Goal: Information Seeking & Learning: Learn about a topic

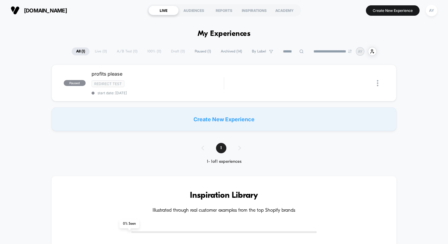
click at [224, 51] on span "Archived ( 14 )" at bounding box center [231, 51] width 30 height 8
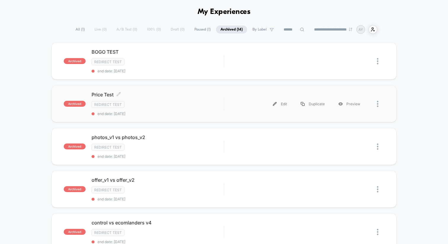
scroll to position [19, 0]
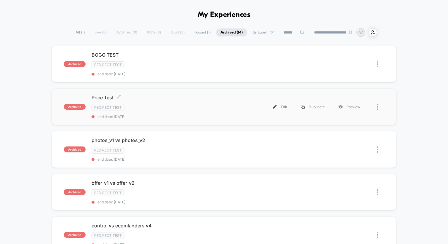
click at [190, 104] on div "Redirect Test" at bounding box center [157, 107] width 132 height 7
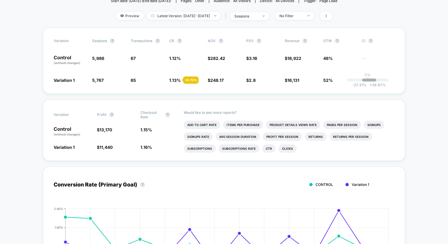
scroll to position [89, 0]
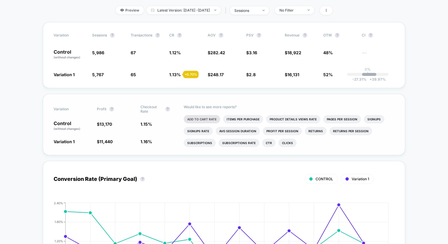
click at [212, 119] on li "Add To Cart Rate" at bounding box center [202, 119] width 36 height 8
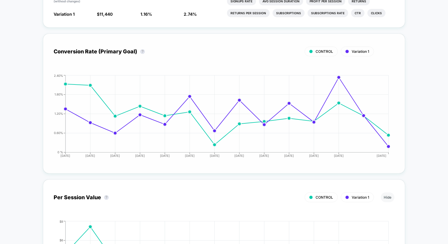
scroll to position [0, 0]
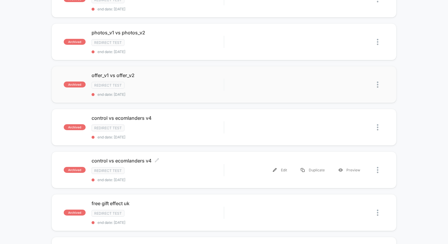
scroll to position [123, 0]
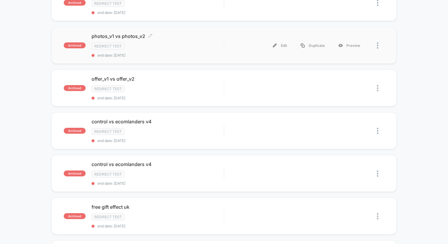
click at [194, 50] on div "photos_v1 vs photos_v2 Click to edit experience details Click to edit experienc…" at bounding box center [157, 45] width 132 height 24
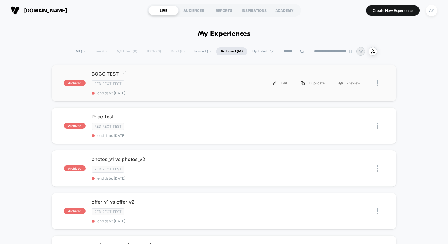
click at [187, 81] on div "Redirect Test" at bounding box center [157, 83] width 132 height 7
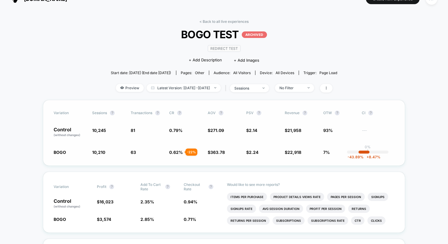
scroll to position [9, 0]
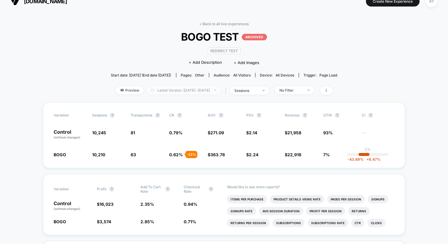
click at [190, 91] on span "Latest Version: [DATE] - [DATE]" at bounding box center [184, 90] width 74 height 8
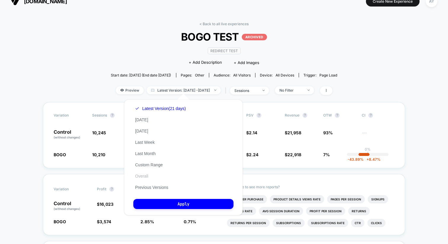
click at [147, 177] on button "Overall" at bounding box center [141, 175] width 17 height 5
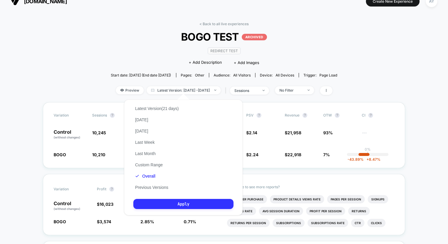
click at [172, 206] on button "Apply" at bounding box center [183, 204] width 100 height 10
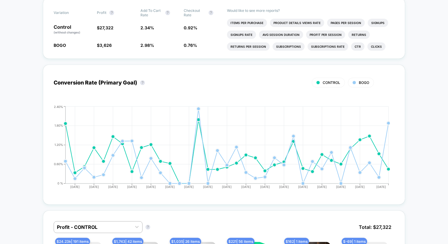
scroll to position [196, 0]
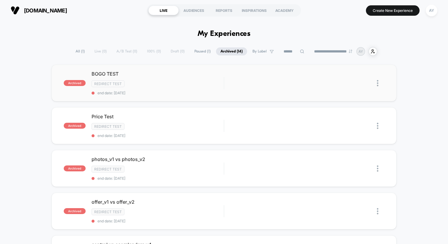
click at [377, 84] on img at bounding box center [377, 83] width 1 height 6
click at [360, 91] on div "Export Data" at bounding box center [346, 89] width 53 height 13
click at [377, 124] on img at bounding box center [377, 126] width 1 height 6
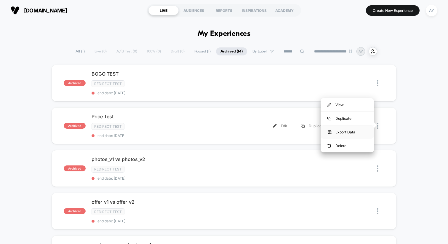
click at [354, 130] on div "Export Data" at bounding box center [346, 131] width 53 height 13
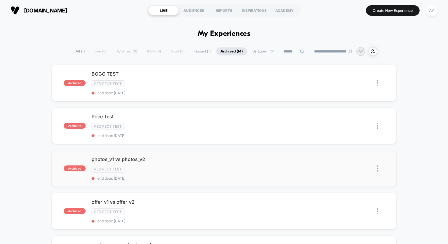
click at [376, 166] on div at bounding box center [375, 168] width 17 height 13
click at [377, 165] on img at bounding box center [377, 168] width 1 height 6
click at [350, 173] on div "Export Data" at bounding box center [346, 174] width 53 height 13
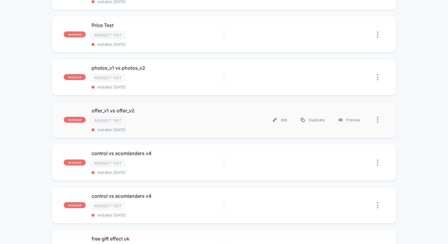
click at [376, 118] on div at bounding box center [375, 119] width 17 height 13
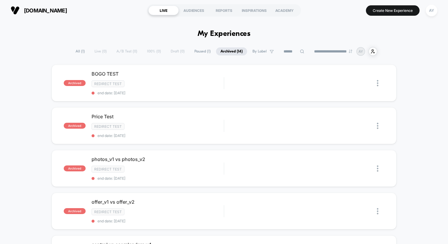
scroll to position [70, 0]
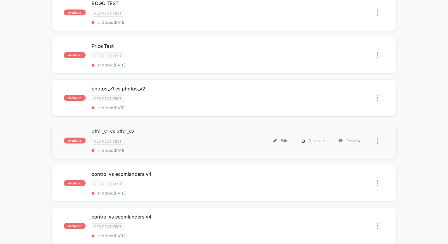
click at [376, 139] on div at bounding box center [375, 140] width 17 height 13
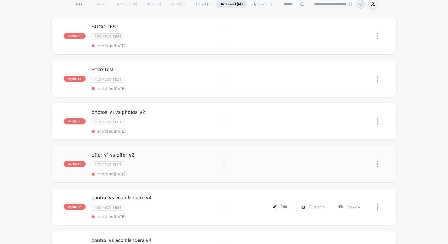
scroll to position [59, 0]
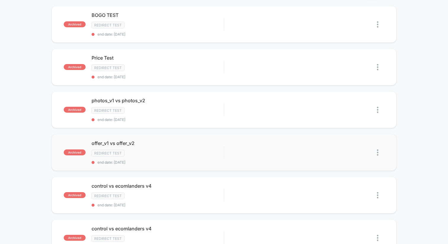
click at [377, 152] on img at bounding box center [377, 152] width 1 height 6
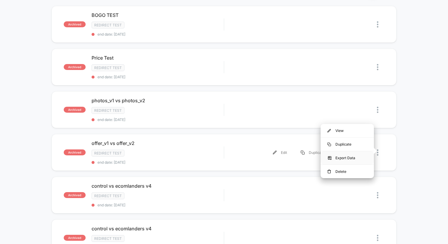
click at [363, 159] on div "Export Data" at bounding box center [346, 157] width 53 height 13
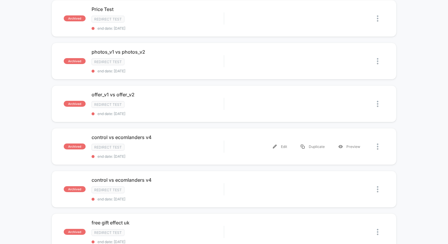
scroll to position [110, 0]
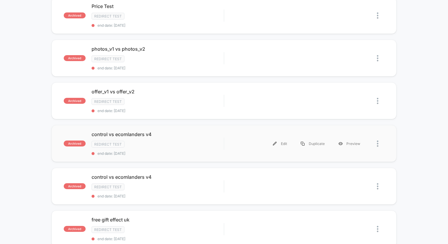
click at [378, 143] on div at bounding box center [380, 143] width 7 height 13
click at [364, 149] on div "Export Data" at bounding box center [346, 148] width 53 height 13
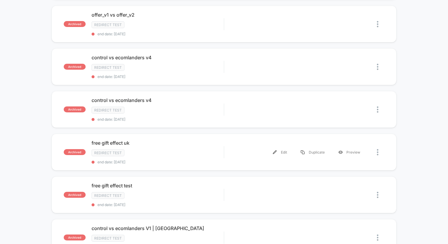
scroll to position [192, 0]
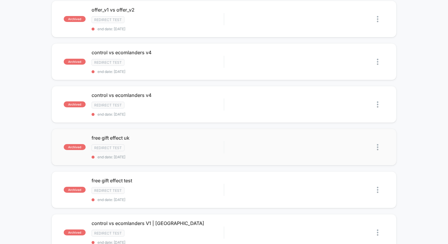
click at [377, 144] on img at bounding box center [377, 147] width 1 height 6
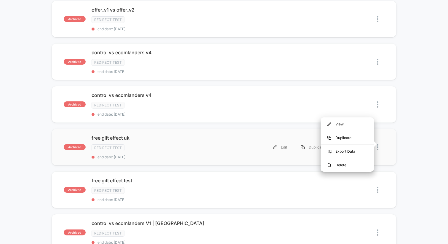
click at [389, 160] on div "archived free gift effect uk Redirect Test end date: [DATE] Edit Duplicate Prev…" at bounding box center [224, 146] width 345 height 37
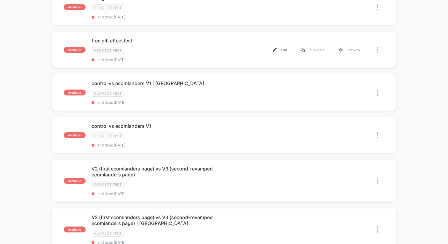
scroll to position [405, 0]
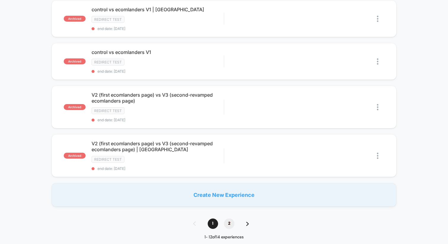
click at [230, 221] on span "2" at bounding box center [229, 223] width 10 height 10
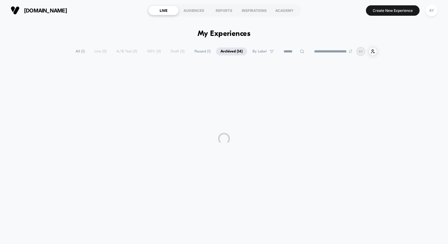
scroll to position [0, 0]
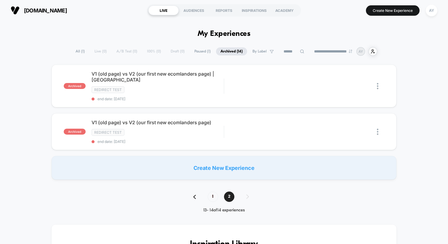
click at [211, 195] on span "1" at bounding box center [213, 196] width 10 height 10
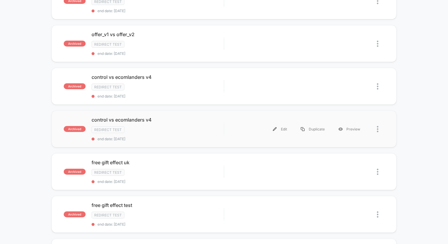
scroll to position [171, 0]
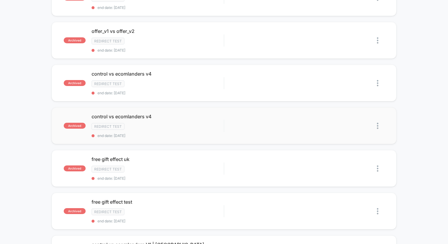
click at [377, 124] on img at bounding box center [377, 126] width 1 height 6
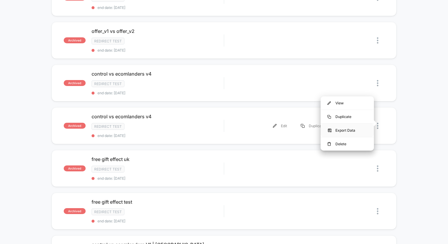
click at [364, 131] on div "Export Data" at bounding box center [346, 129] width 53 height 13
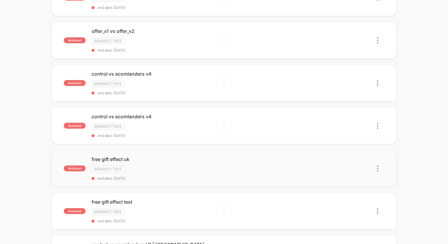
click at [377, 166] on img at bounding box center [377, 168] width 1 height 6
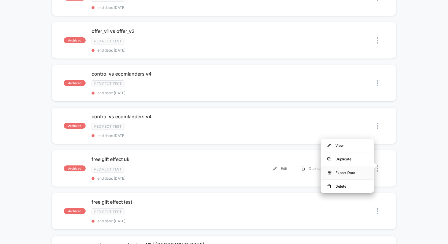
click at [362, 174] on div "Export Data" at bounding box center [346, 172] width 53 height 13
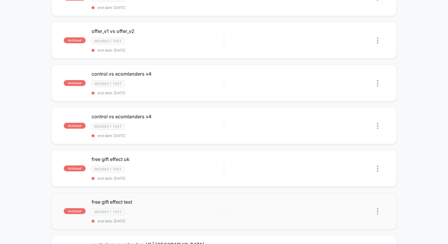
click at [378, 208] on img at bounding box center [377, 211] width 1 height 6
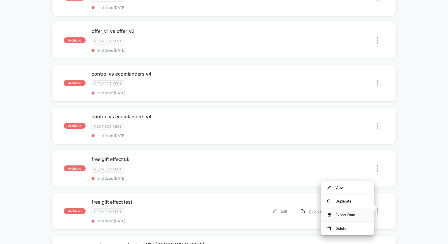
click at [354, 214] on div "Export Data" at bounding box center [346, 214] width 53 height 13
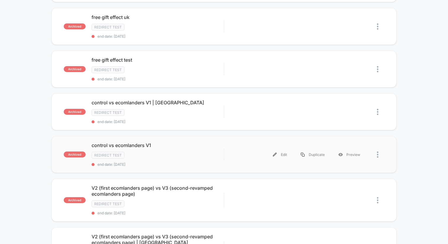
scroll to position [356, 0]
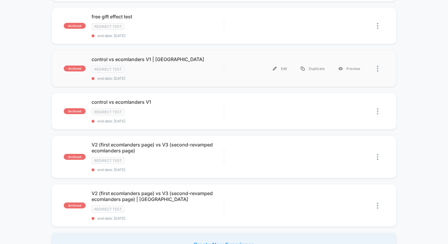
click at [379, 65] on div at bounding box center [380, 68] width 7 height 13
click at [366, 71] on div "Export Data" at bounding box center [346, 71] width 53 height 13
click at [377, 108] on img at bounding box center [377, 111] width 1 height 6
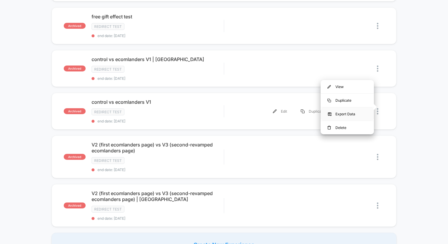
click at [365, 113] on div "Export Data" at bounding box center [346, 113] width 53 height 13
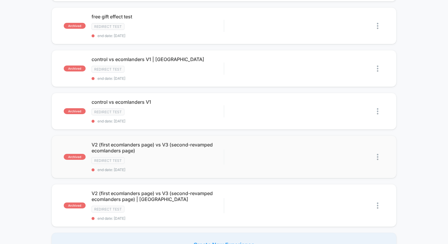
click at [378, 154] on img at bounding box center [377, 157] width 1 height 6
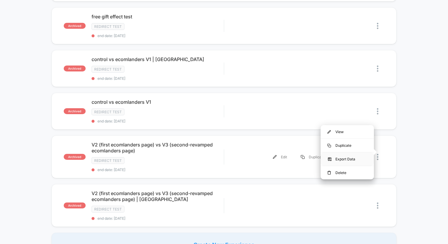
click at [364, 158] on div "Export Data" at bounding box center [346, 158] width 53 height 13
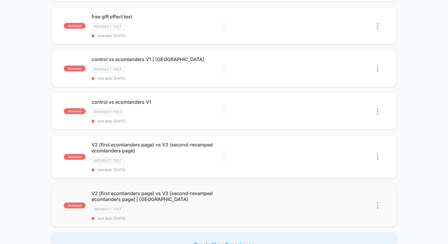
click at [377, 202] on img at bounding box center [377, 205] width 1 height 6
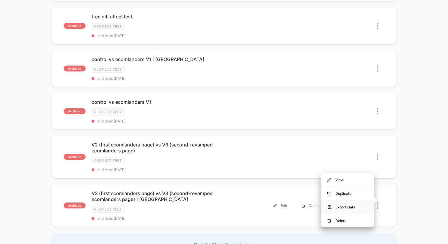
click at [356, 205] on div "Export Data" at bounding box center [346, 206] width 53 height 13
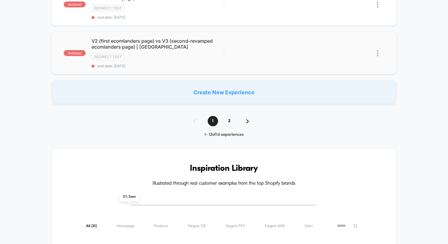
scroll to position [530, 0]
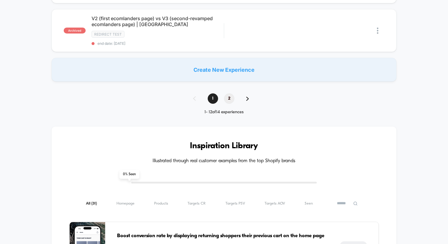
click at [231, 95] on span "2" at bounding box center [229, 98] width 10 height 10
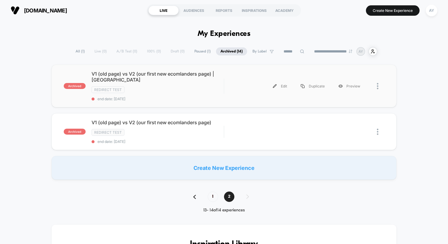
click at [377, 83] on img at bounding box center [377, 86] width 1 height 6
click at [366, 90] on div "Export Data" at bounding box center [346, 92] width 53 height 13
click at [377, 130] on img at bounding box center [377, 131] width 1 height 6
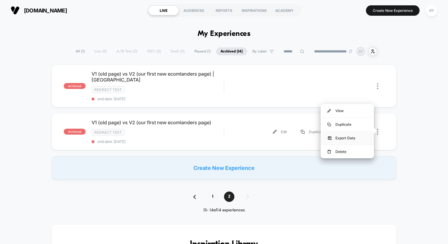
click at [364, 137] on div "Export Data" at bounding box center [346, 137] width 53 height 13
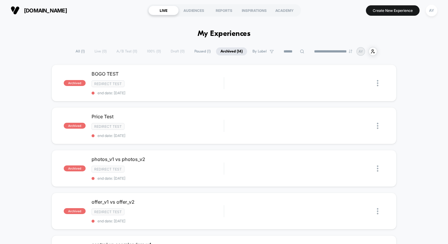
click at [196, 52] on span "Paused ( 1 )" at bounding box center [202, 51] width 25 height 8
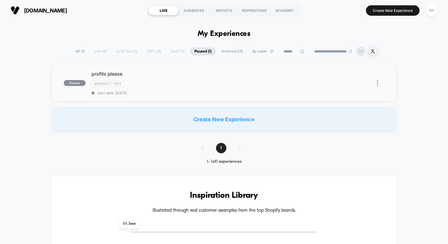
click at [375, 85] on div at bounding box center [375, 82] width 17 height 13
click at [378, 84] on div at bounding box center [380, 82] width 7 height 13
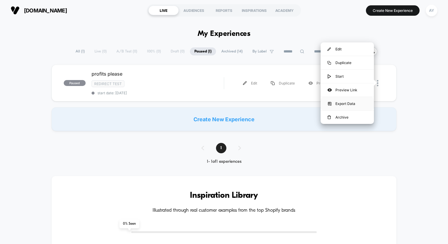
click at [354, 102] on div "Export Data" at bounding box center [346, 103] width 53 height 13
